Goal: Task Accomplishment & Management: Complete application form

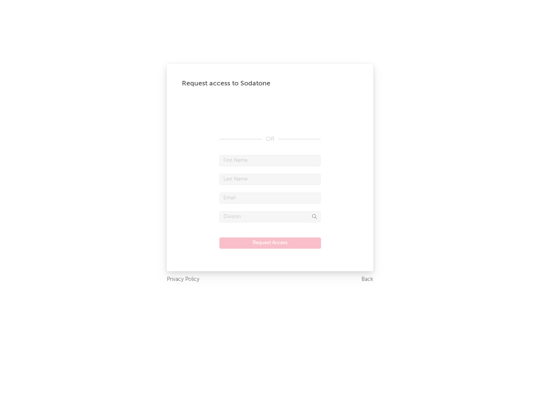
click at [270, 160] on input "text" at bounding box center [269, 160] width 101 height 11
type input "[PERSON_NAME]"
click at [270, 179] on input "text" at bounding box center [269, 179] width 101 height 11
type input "[PERSON_NAME]"
click at [270, 198] on input "text" at bounding box center [269, 198] width 101 height 11
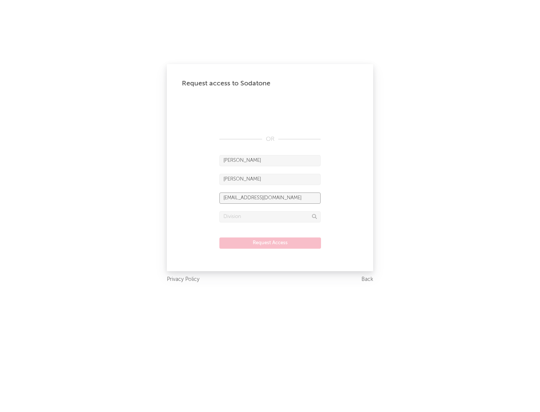
type input "[EMAIL_ADDRESS][DOMAIN_NAME]"
click at [270, 217] on input "text" at bounding box center [269, 216] width 101 height 11
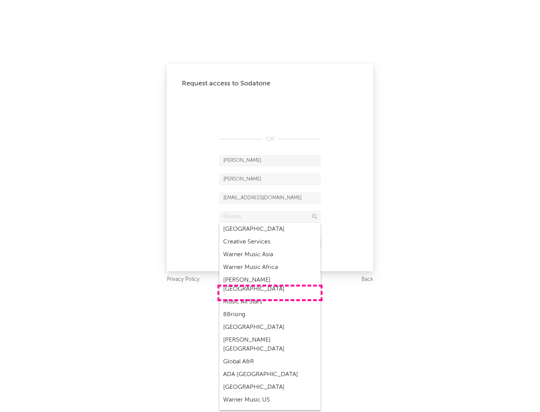
click at [270, 296] on div "Music All Stars" at bounding box center [269, 302] width 101 height 13
type input "Music All Stars"
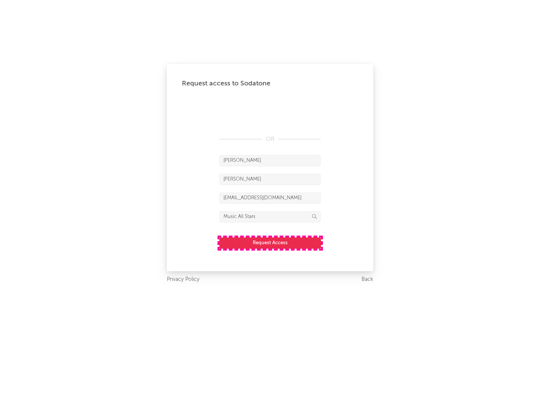
click at [270, 243] on button "Request Access" at bounding box center [270, 243] width 102 height 11
